Goal: Task Accomplishment & Management: Complete application form

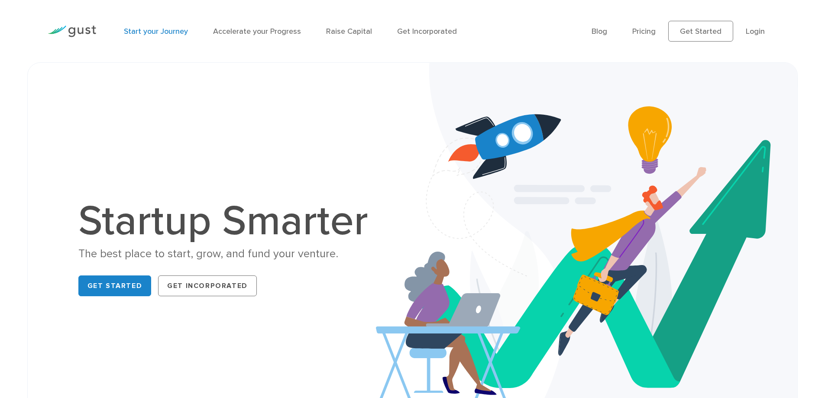
click at [173, 33] on link "Start your Journey" at bounding box center [156, 31] width 64 height 9
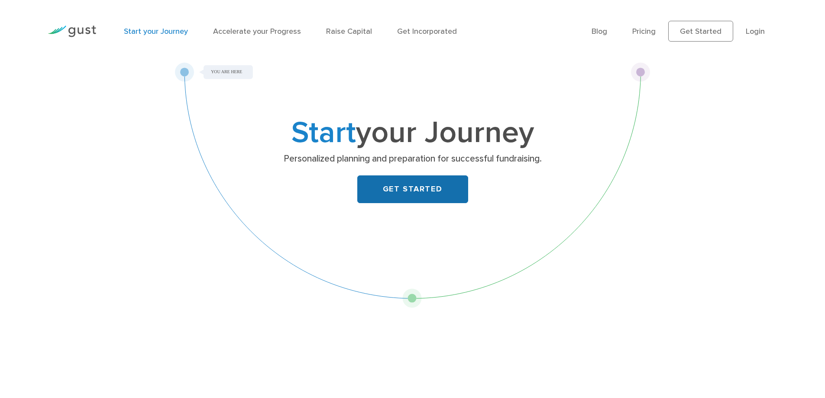
click at [431, 203] on link "GET STARTED" at bounding box center [412, 189] width 111 height 28
click at [755, 34] on link "Login" at bounding box center [755, 31] width 19 height 9
